Goal: Transaction & Acquisition: Purchase product/service

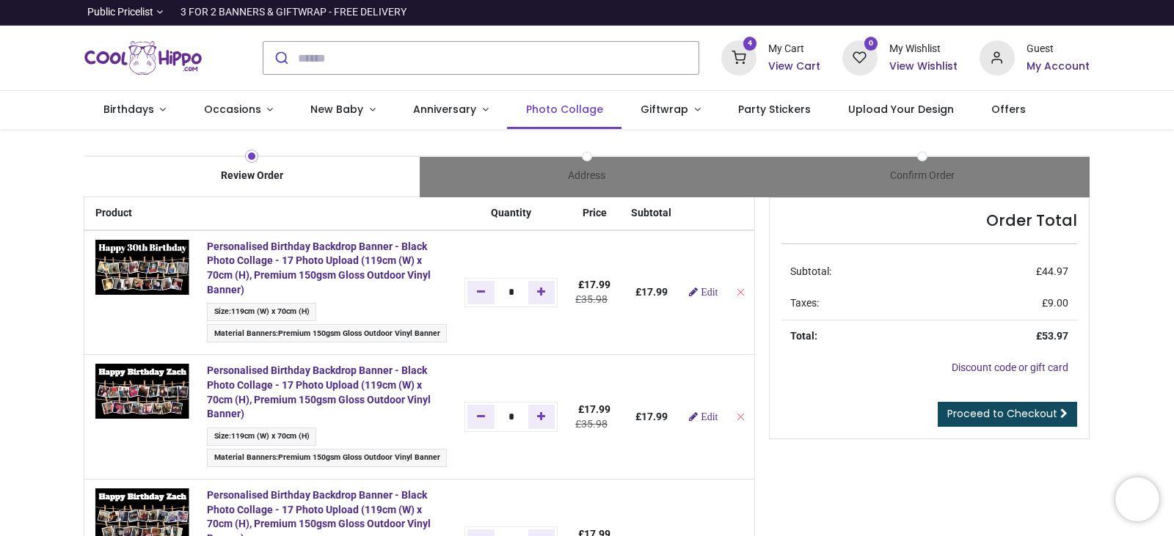
click at [527, 112] on span "Photo Collage" at bounding box center [564, 109] width 77 height 15
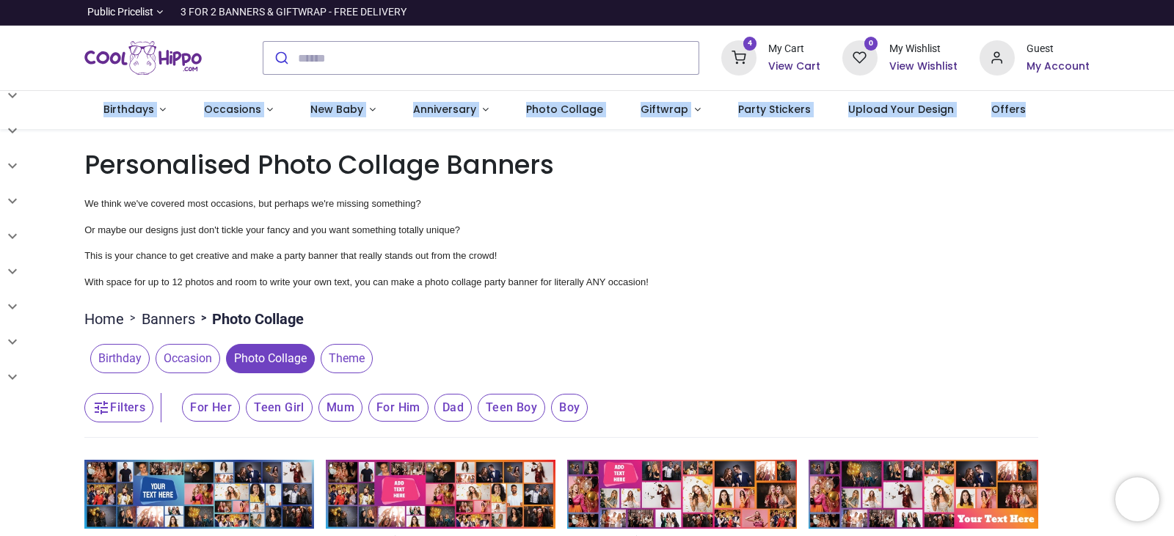
drag, startPoint x: 1171, startPoint y: 68, endPoint x: 1173, endPoint y: 114, distance: 46.3
click at [1173, 114] on div "Login • Register Birthdays Milestone Birthday 1510 products 208" at bounding box center [587, 268] width 1174 height 536
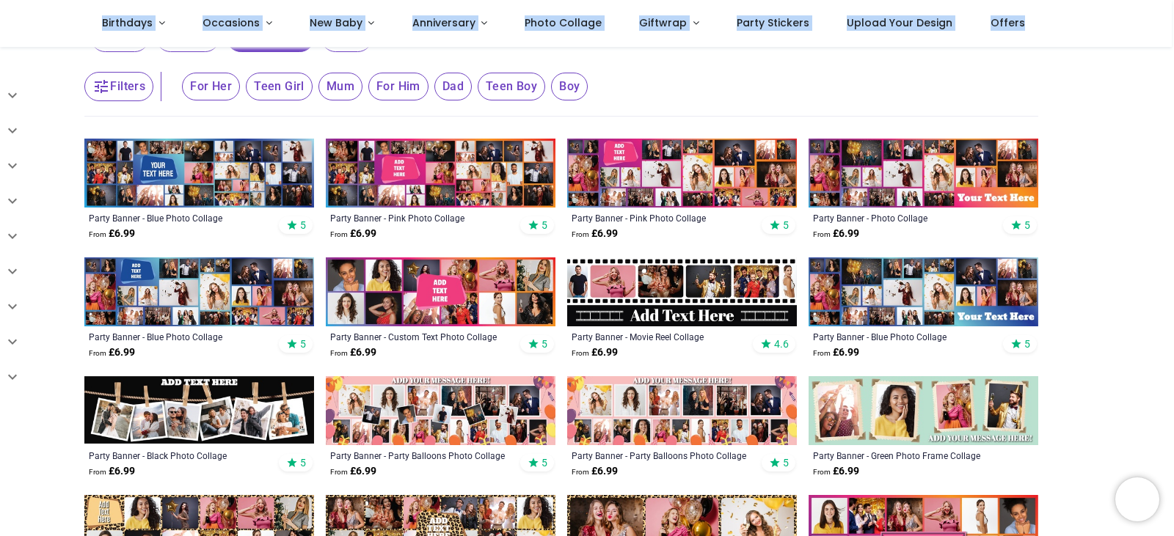
scroll to position [242, 0]
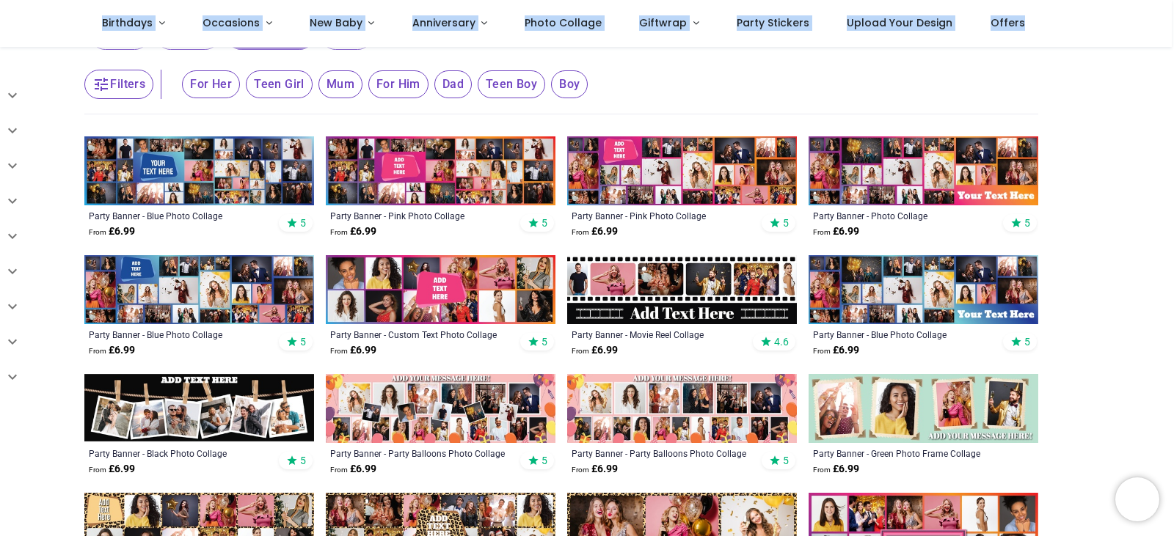
click at [223, 425] on img at bounding box center [199, 408] width 230 height 69
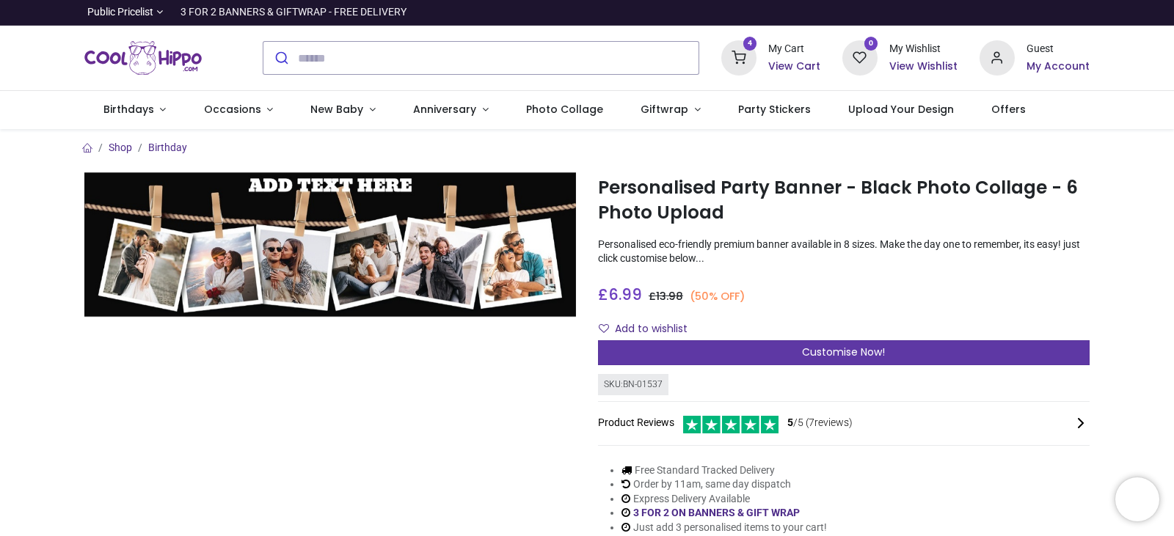
click at [913, 354] on div "Customise Now!" at bounding box center [844, 352] width 492 height 25
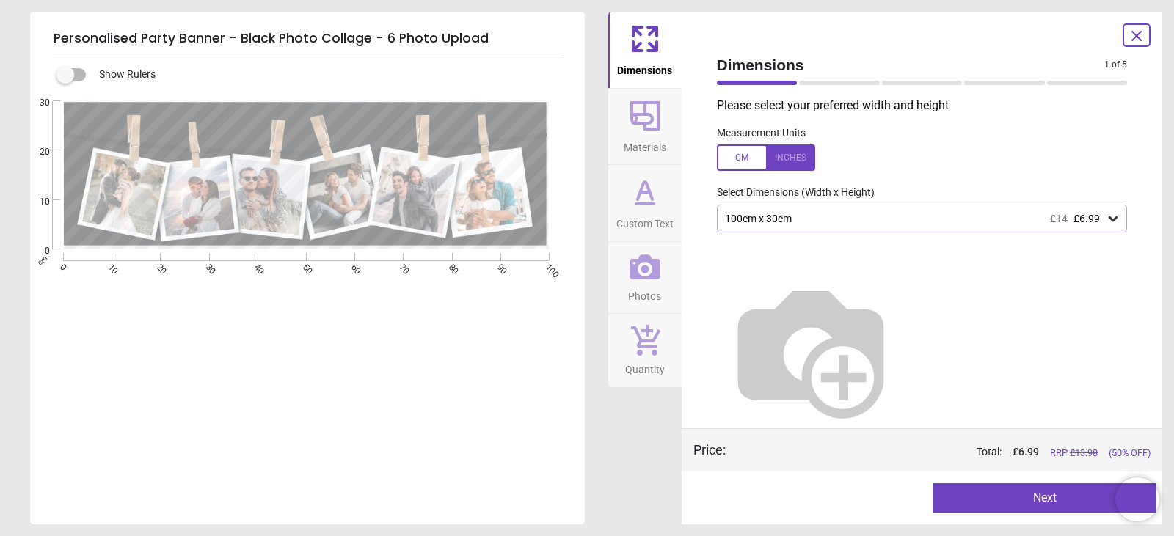
click at [784, 214] on div "100cm x 30cm £14 £6.99" at bounding box center [914, 219] width 383 height 12
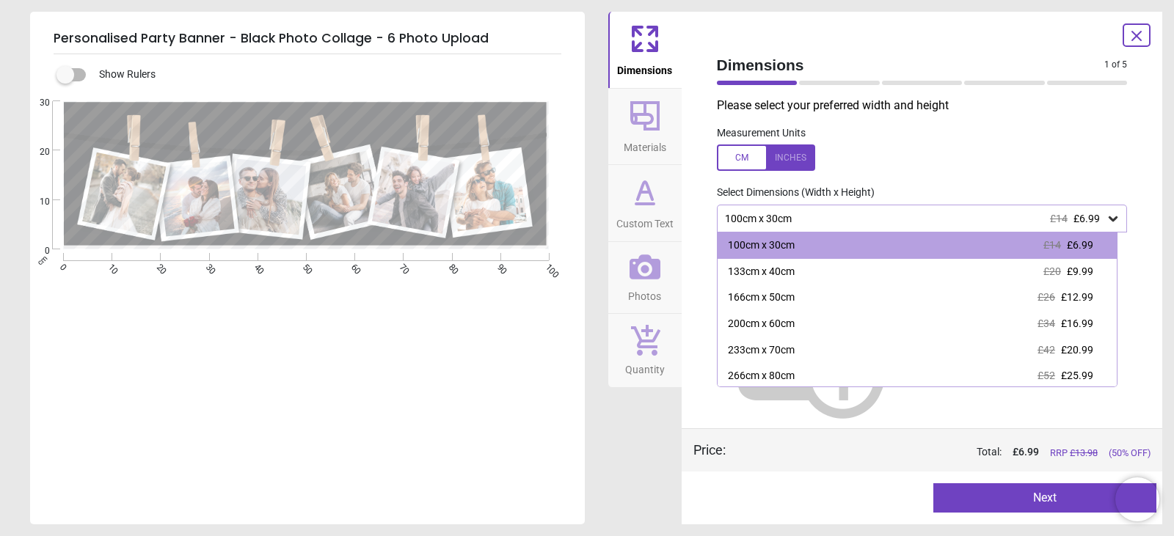
click at [644, 147] on span "Materials" at bounding box center [645, 145] width 43 height 22
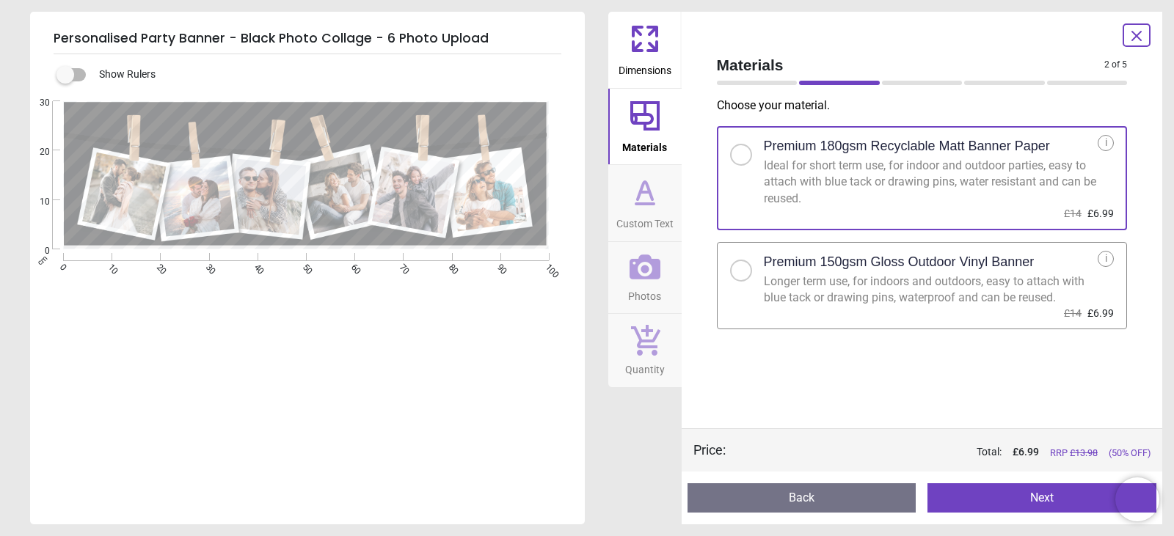
click at [801, 282] on div "Longer term use, for indoors and outdoors, easy to attach with blue tack or dra…" at bounding box center [931, 290] width 335 height 33
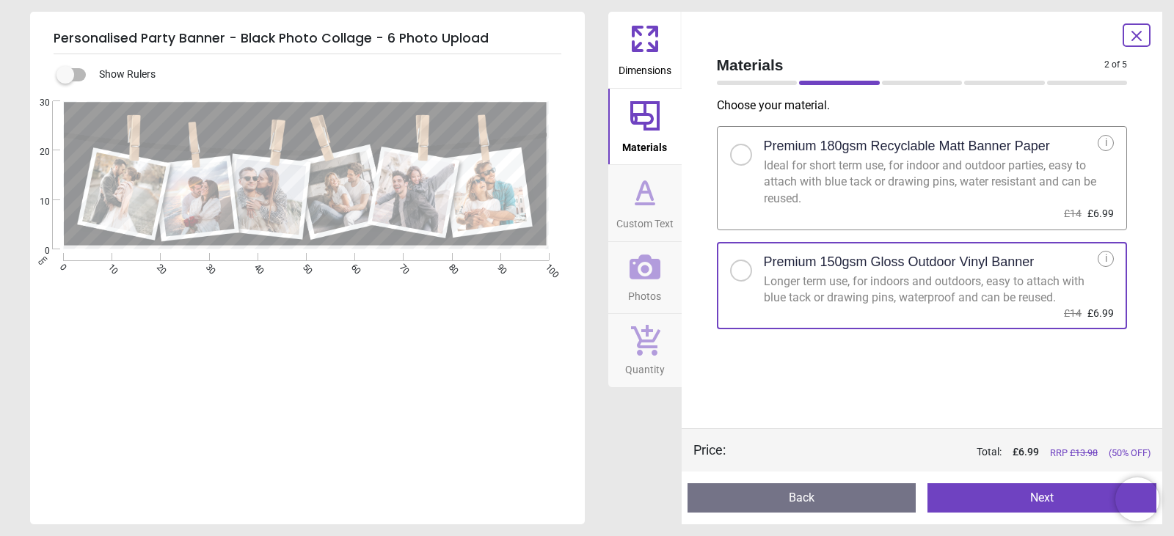
click at [648, 216] on span "Custom Text" at bounding box center [644, 221] width 57 height 22
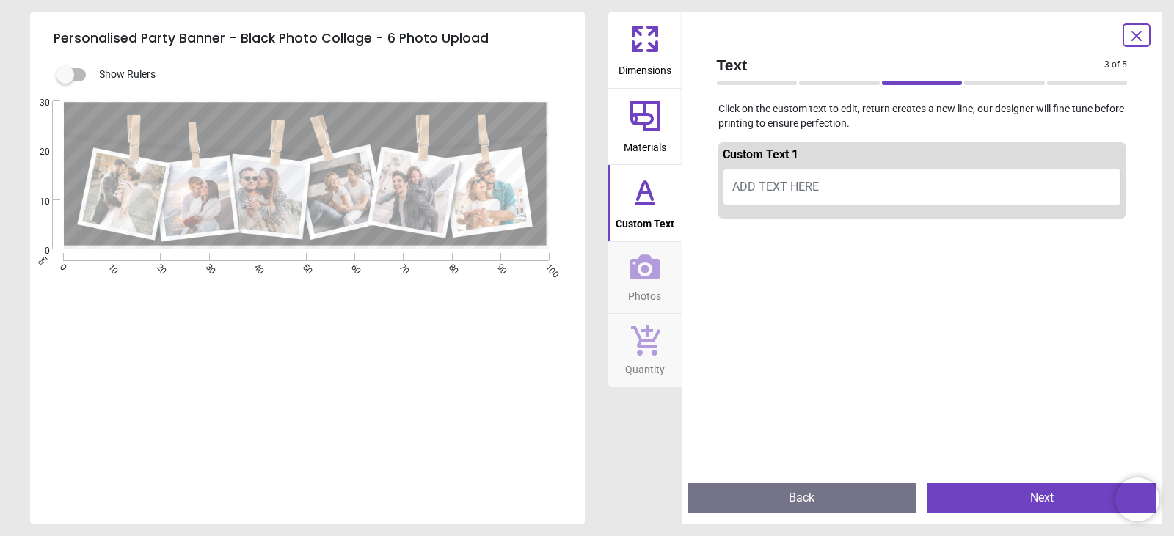
click at [781, 176] on button "ADD TEXT HERE" at bounding box center [922, 187] width 399 height 37
click at [765, 183] on button "Happy birthday" at bounding box center [922, 187] width 399 height 37
click at [820, 183] on button "Happy birthday" at bounding box center [922, 187] width 399 height 37
type textarea "*"
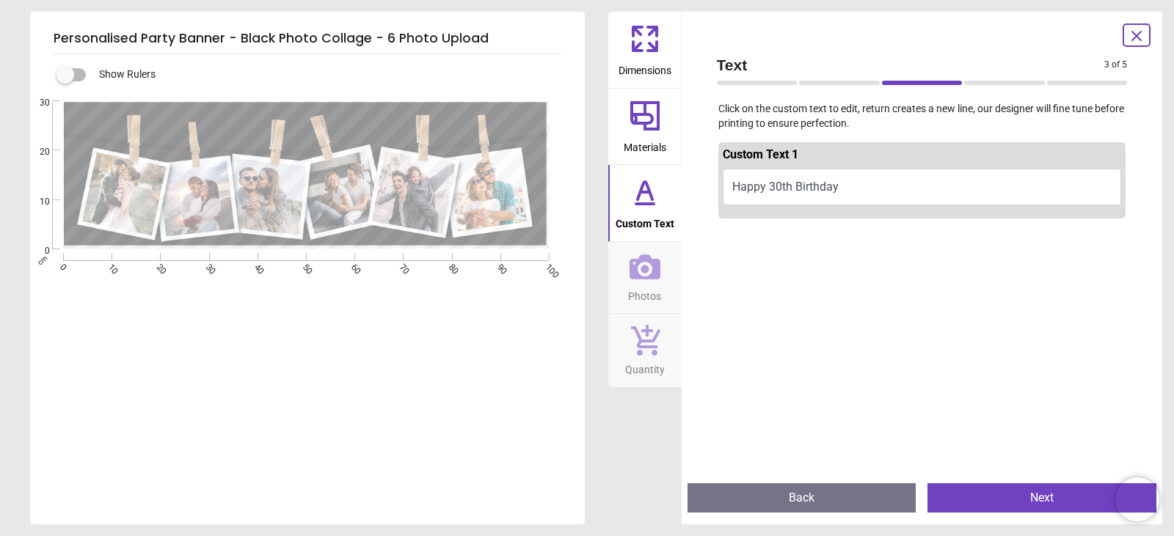
click at [652, 291] on span "Photos" at bounding box center [644, 293] width 33 height 22
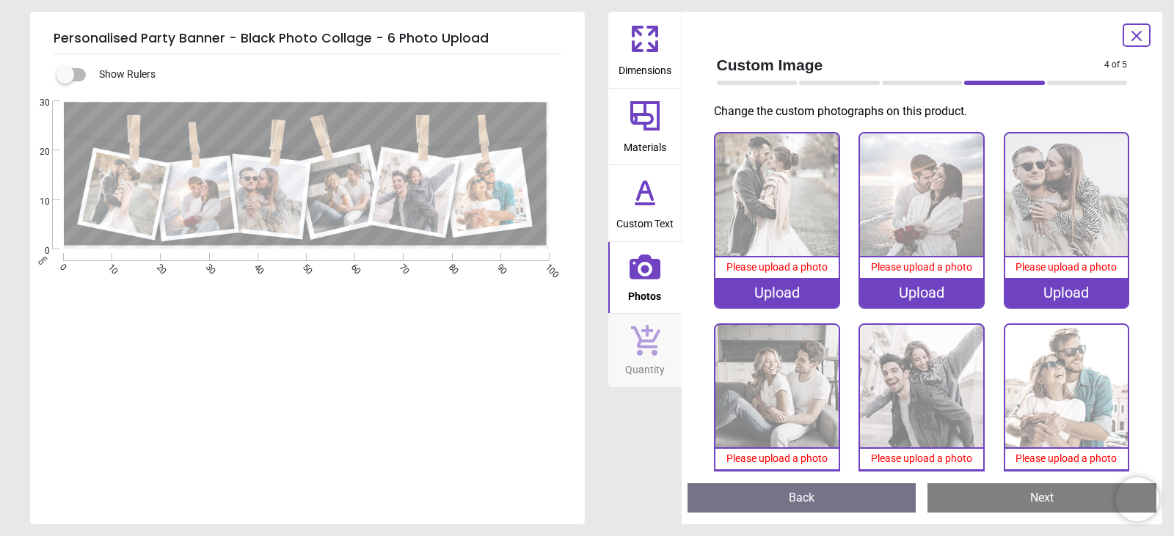
type textarea "**********"
click at [781, 292] on div "Upload" at bounding box center [776, 292] width 123 height 29
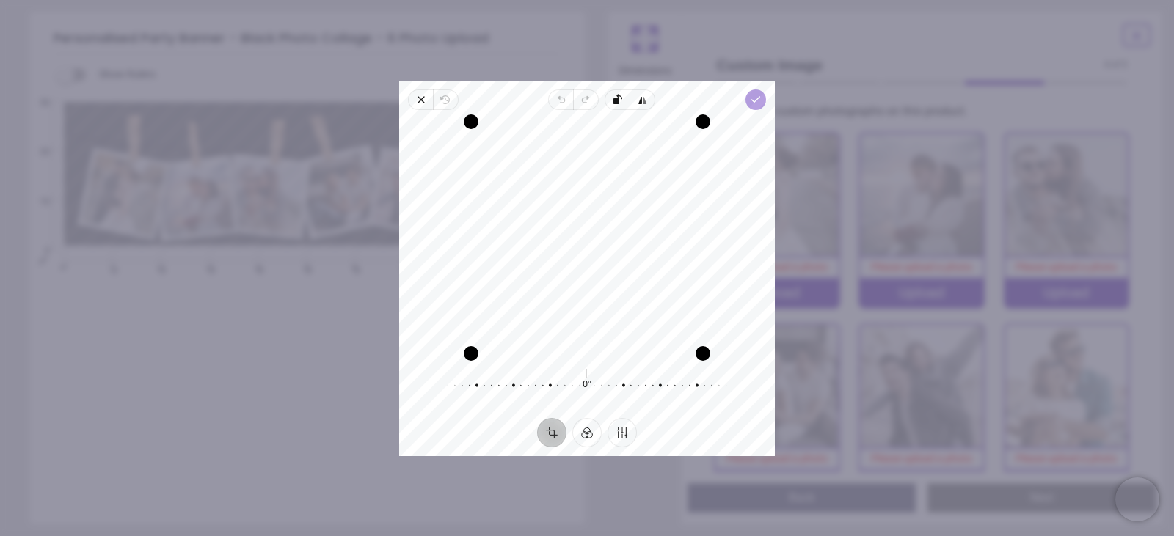
click at [761, 101] on icon "button" at bounding box center [756, 100] width 12 height 12
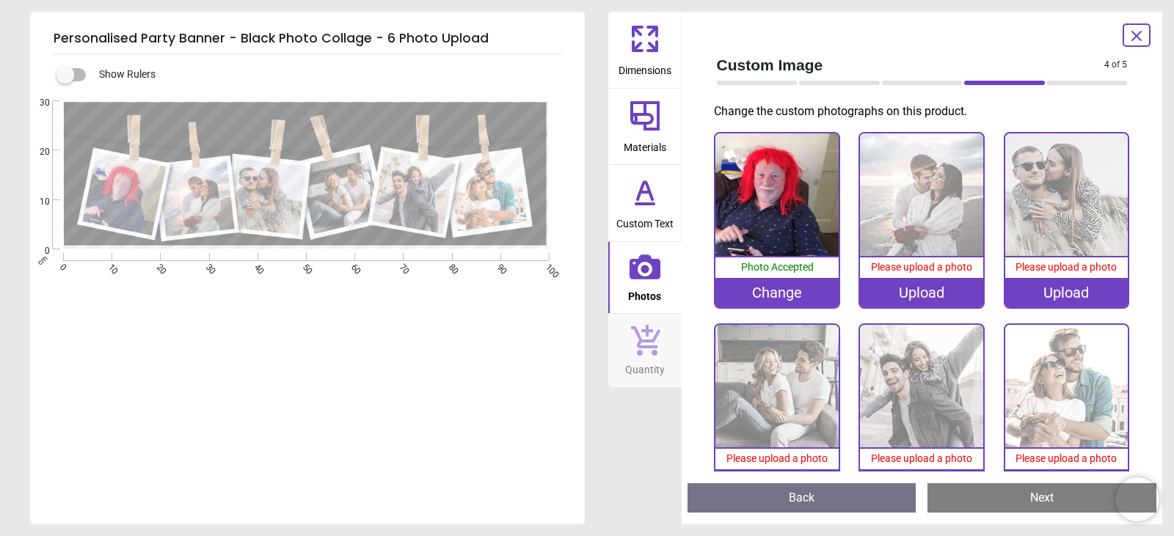
click at [924, 292] on div "Upload" at bounding box center [921, 292] width 123 height 29
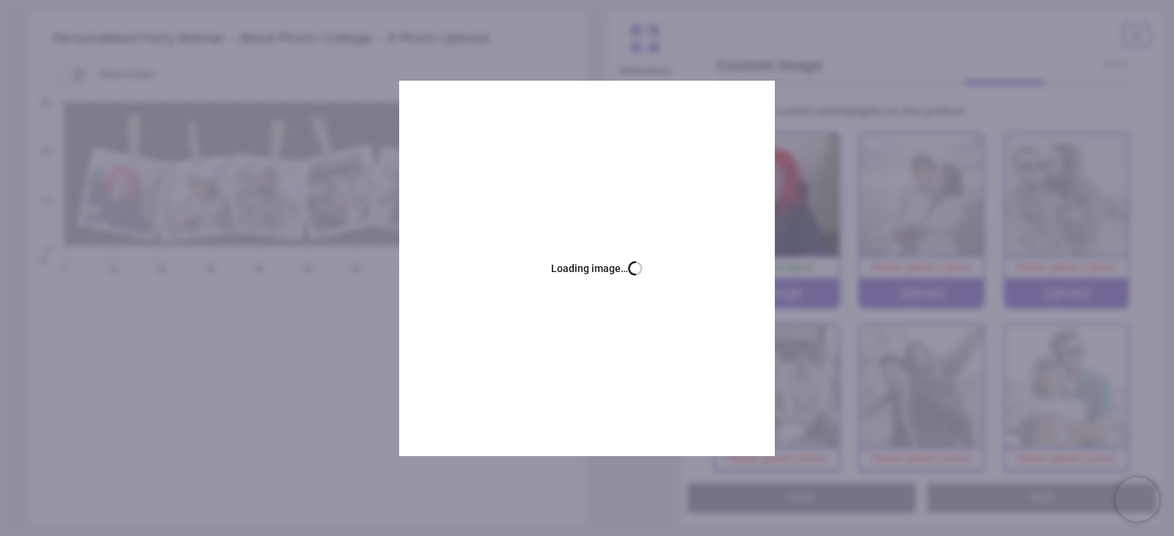
click at [1066, 290] on div "Upload" at bounding box center [1066, 292] width 123 height 29
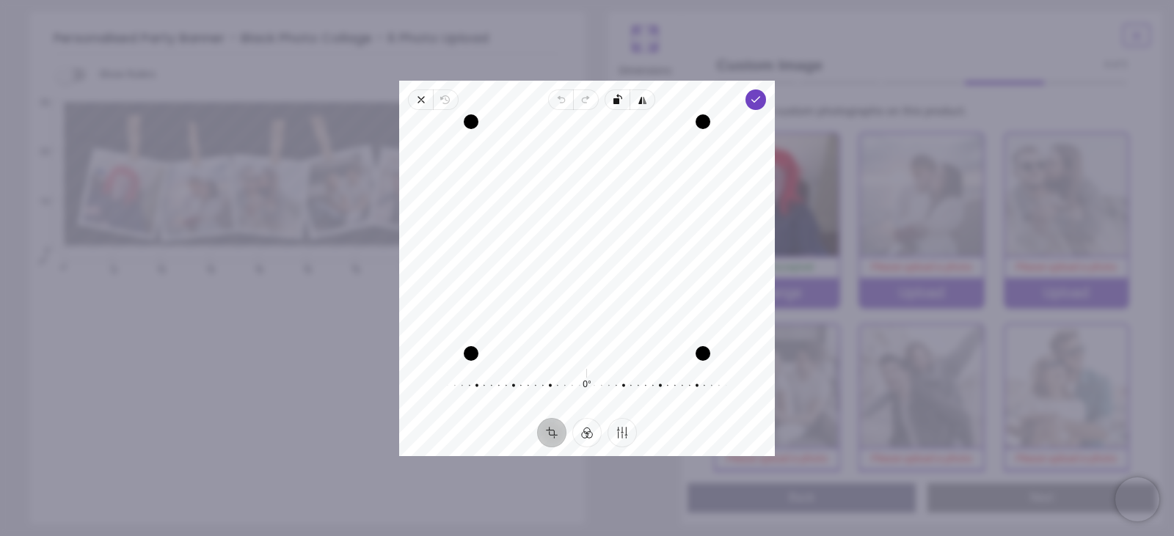
drag, startPoint x: 621, startPoint y: 248, endPoint x: 555, endPoint y: 247, distance: 66.1
click at [555, 247] on div "Recenter" at bounding box center [587, 238] width 352 height 232
click at [692, 162] on div "Recenter" at bounding box center [587, 238] width 352 height 232
click at [760, 104] on icon "button" at bounding box center [756, 100] width 12 height 12
